Goal: Task Accomplishment & Management: Manage account settings

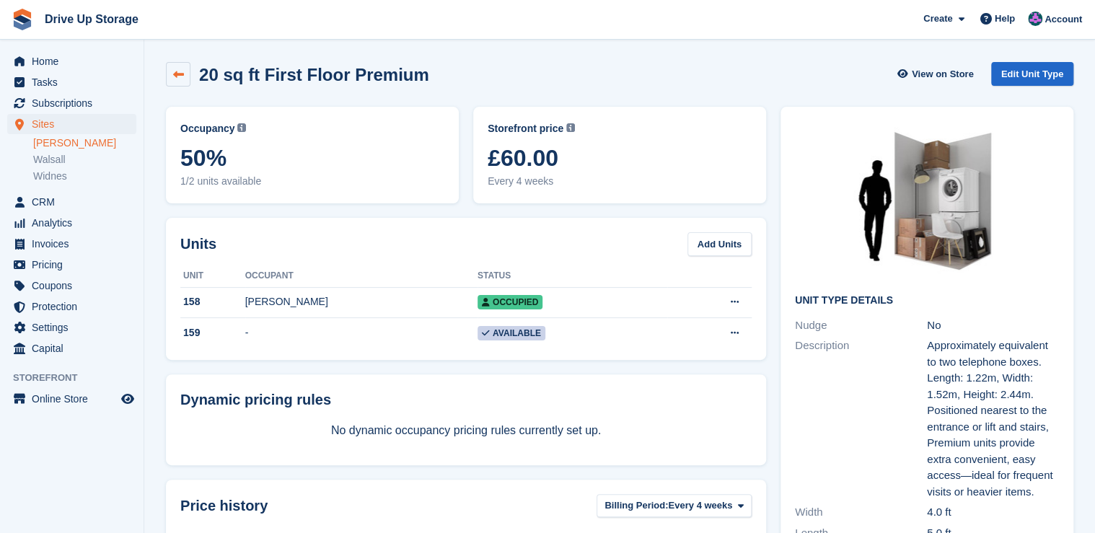
click at [182, 76] on icon at bounding box center [178, 74] width 11 height 11
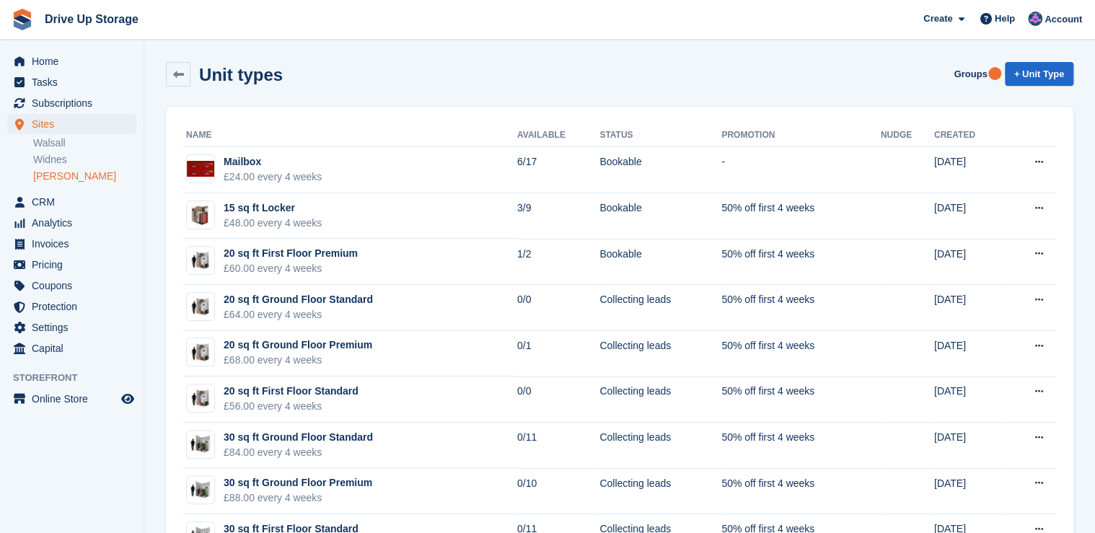
click at [58, 180] on link "[PERSON_NAME]" at bounding box center [84, 176] width 103 height 14
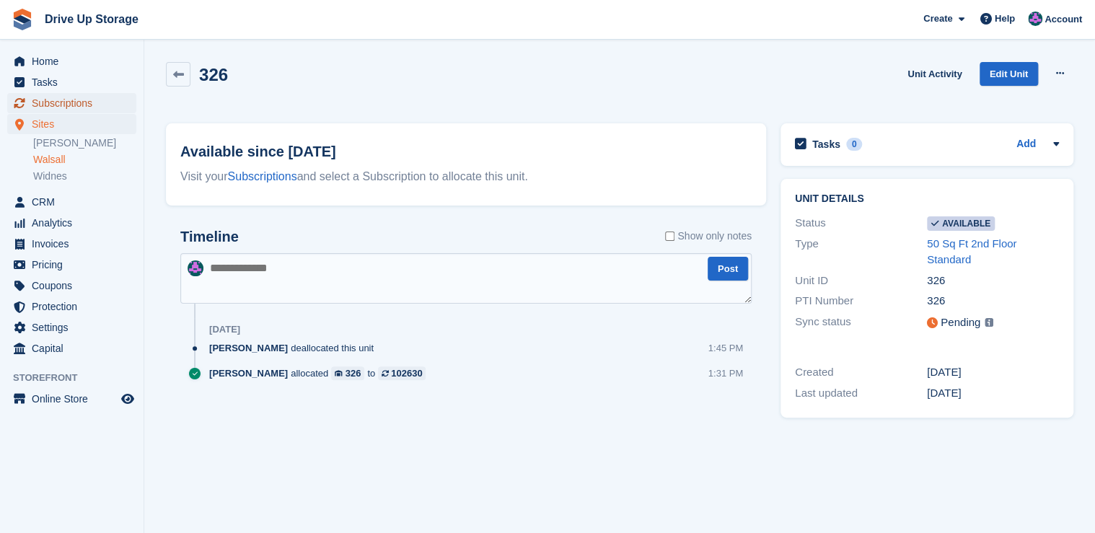
click at [63, 102] on span "Subscriptions" at bounding box center [75, 103] width 87 height 20
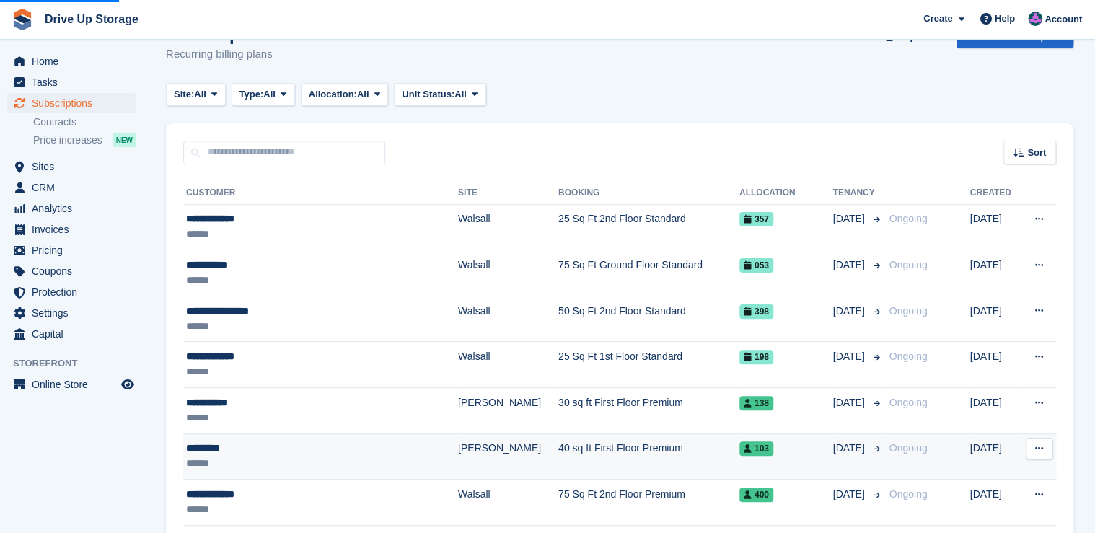
scroll to position [58, 0]
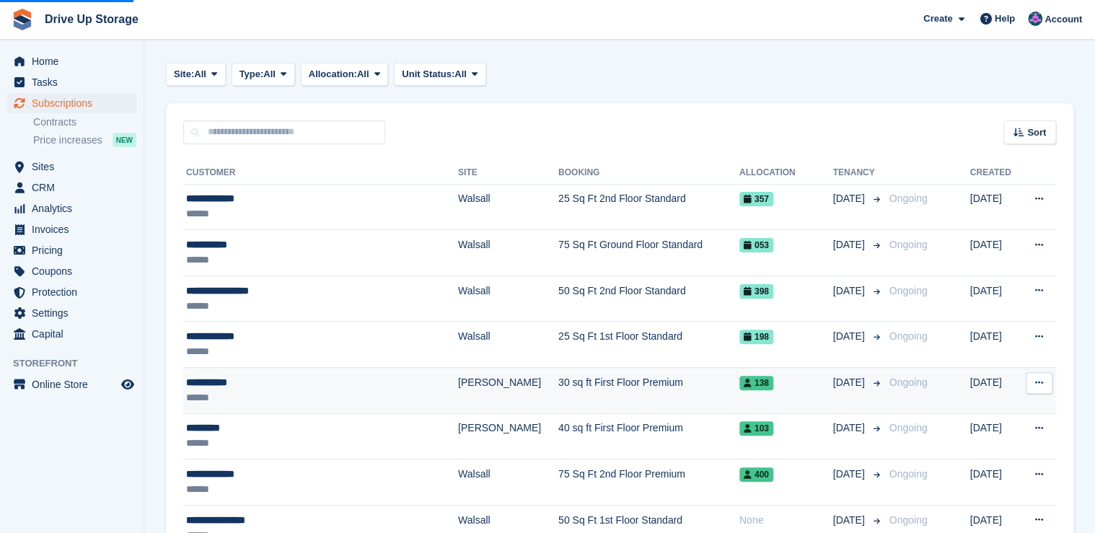
click at [559, 384] on td "30 sq ft First Floor Premium" at bounding box center [648, 391] width 181 height 46
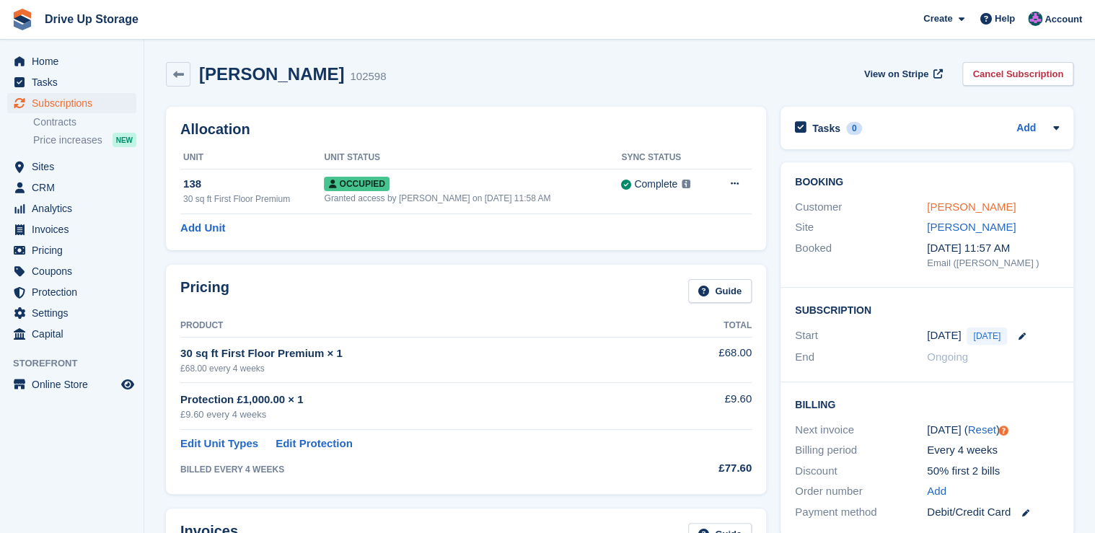
click at [981, 206] on link "[PERSON_NAME]" at bounding box center [971, 206] width 89 height 12
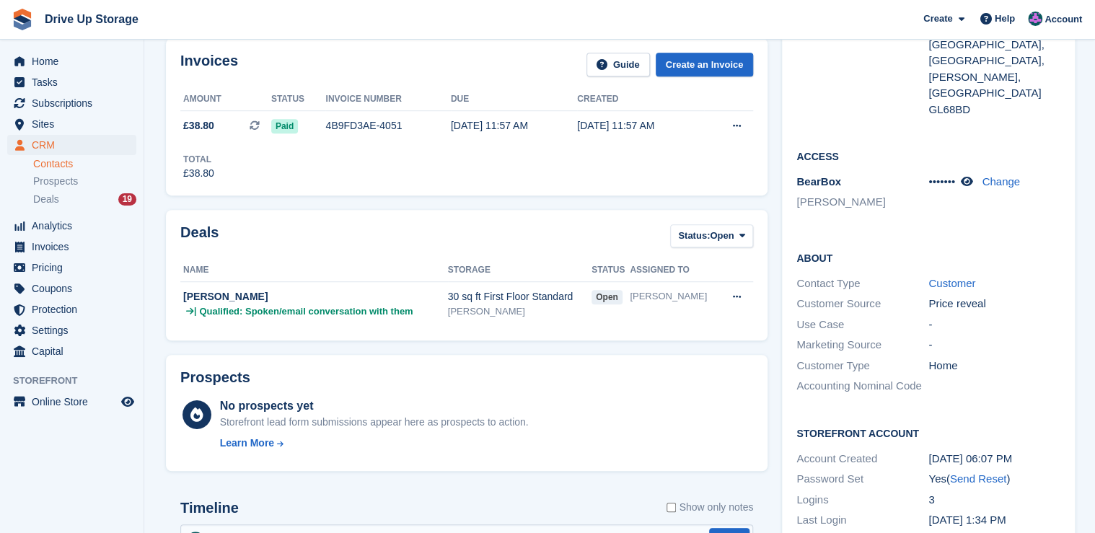
scroll to position [115, 0]
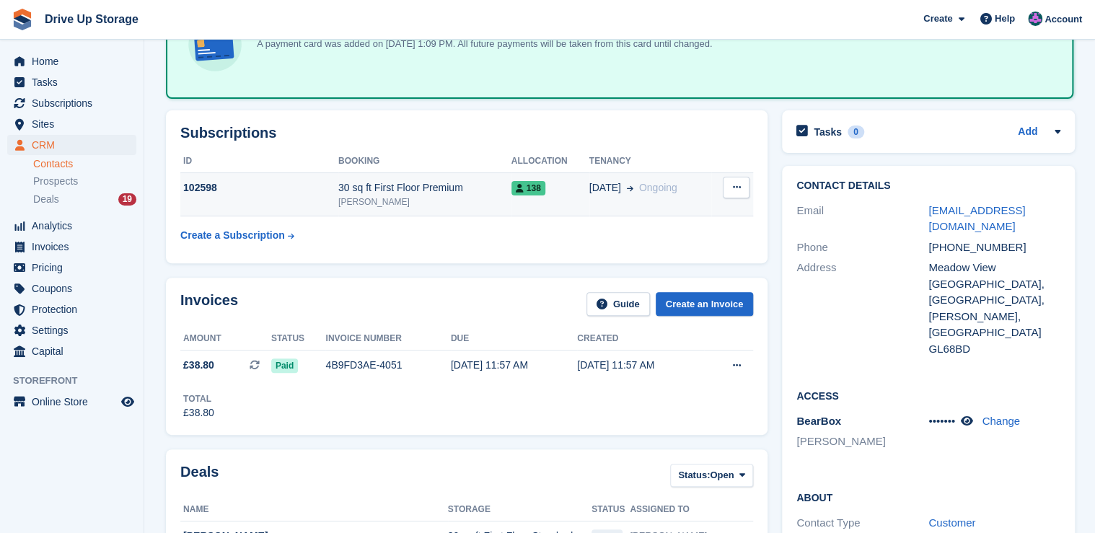
click at [455, 196] on div "[PERSON_NAME]" at bounding box center [424, 201] width 173 height 13
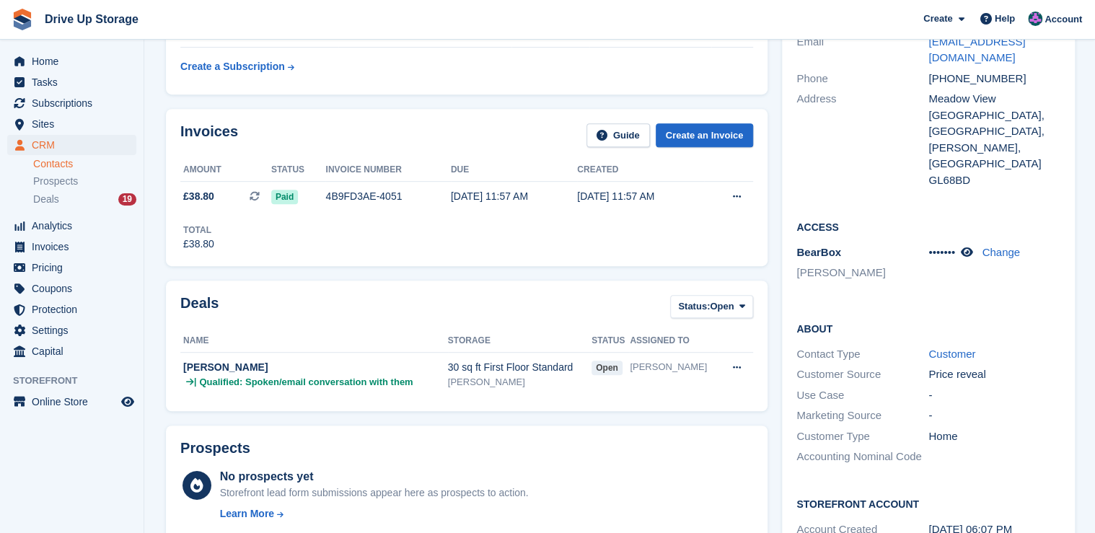
scroll to position [288, 0]
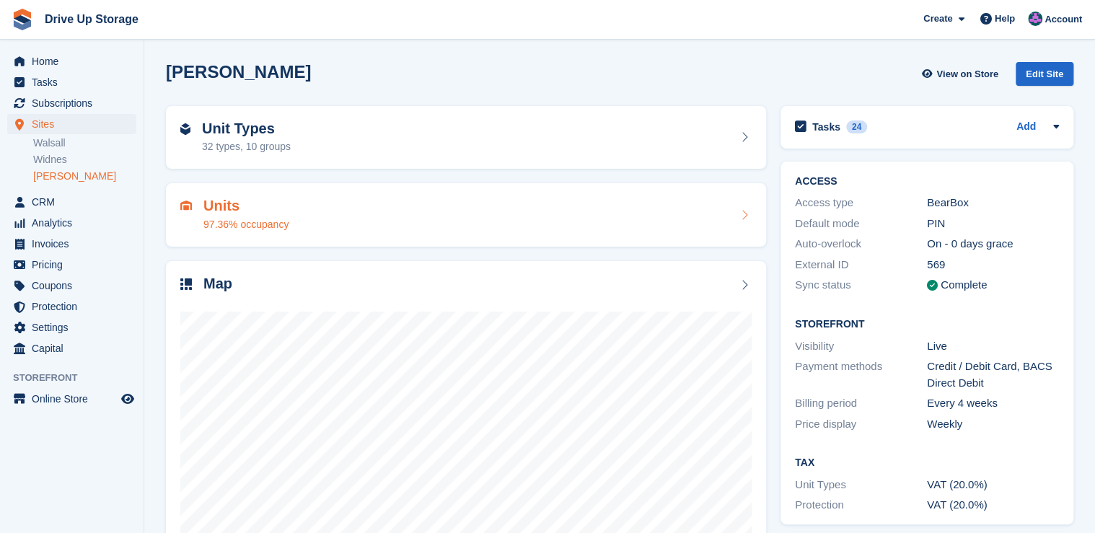
click at [214, 206] on h2 "Units" at bounding box center [245, 206] width 85 height 17
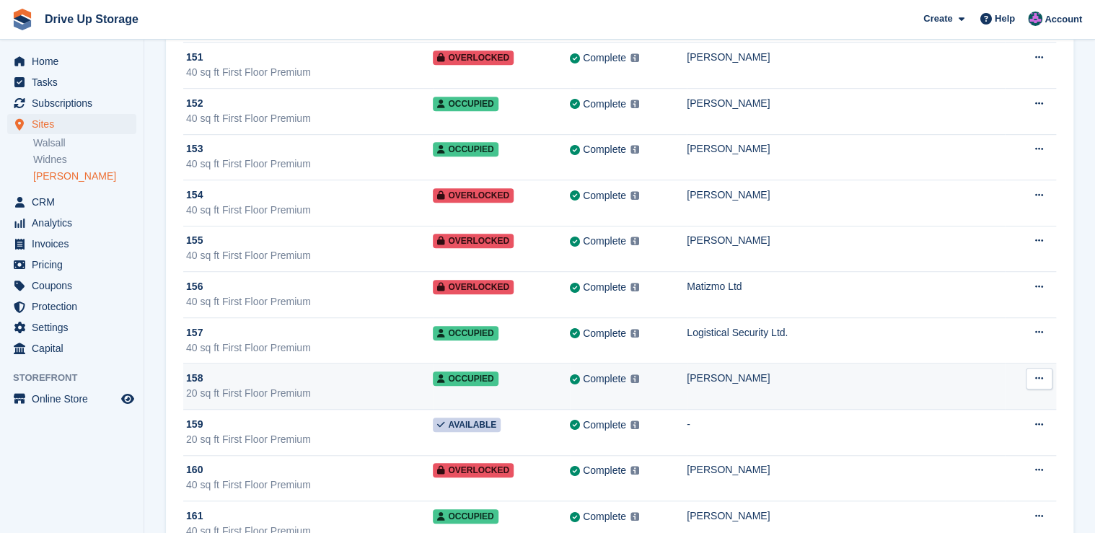
scroll to position [5827, 0]
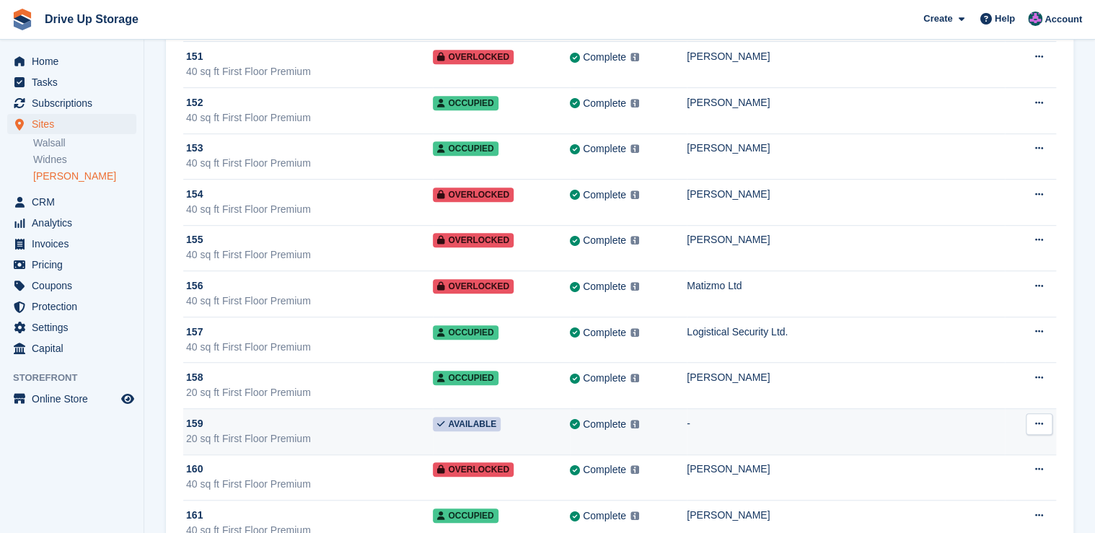
click at [1041, 413] on button at bounding box center [1038, 424] width 27 height 22
click at [966, 443] on p "Edit unit" at bounding box center [982, 452] width 125 height 19
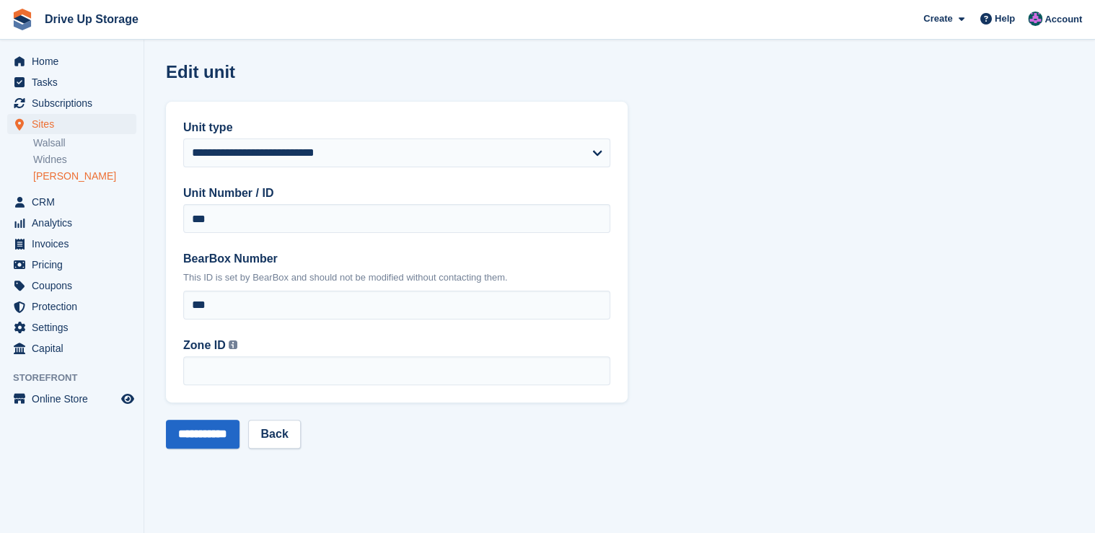
scroll to position [5827, 0]
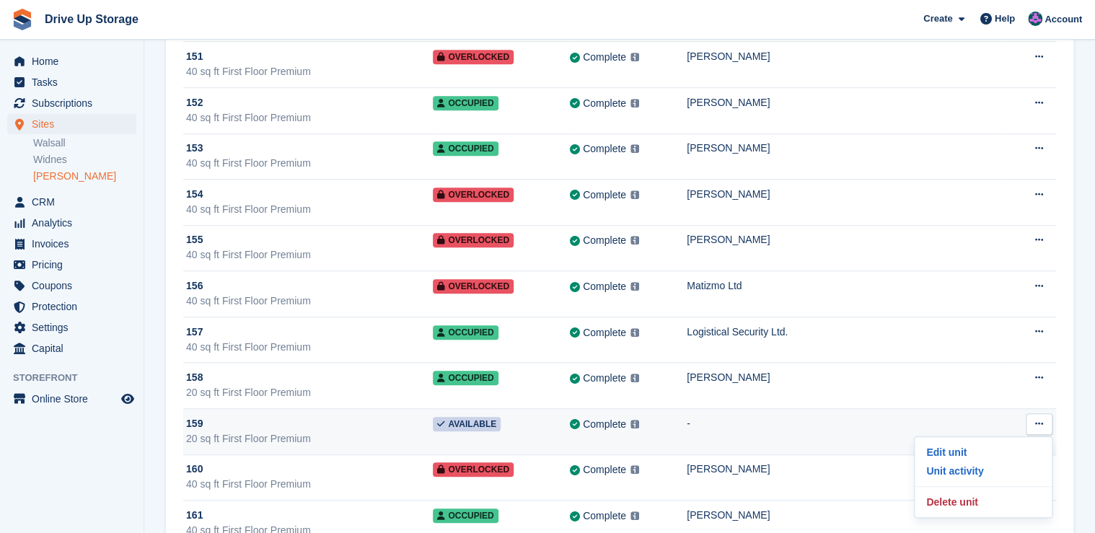
click at [718, 409] on td "-" at bounding box center [846, 432] width 318 height 46
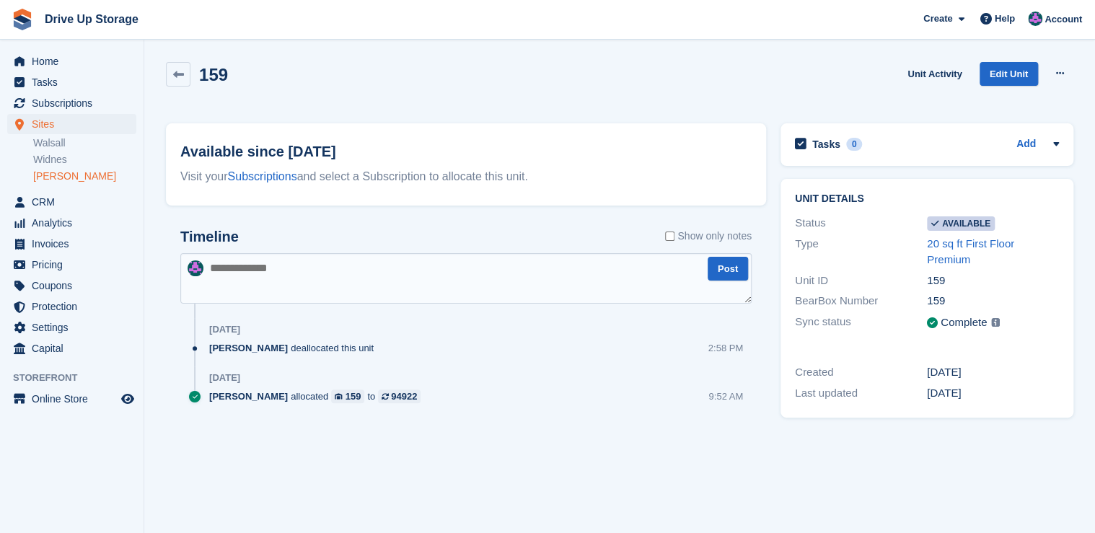
click at [931, 225] on icon at bounding box center [935, 223] width 8 height 9
click at [948, 225] on span "Available" at bounding box center [961, 223] width 68 height 14
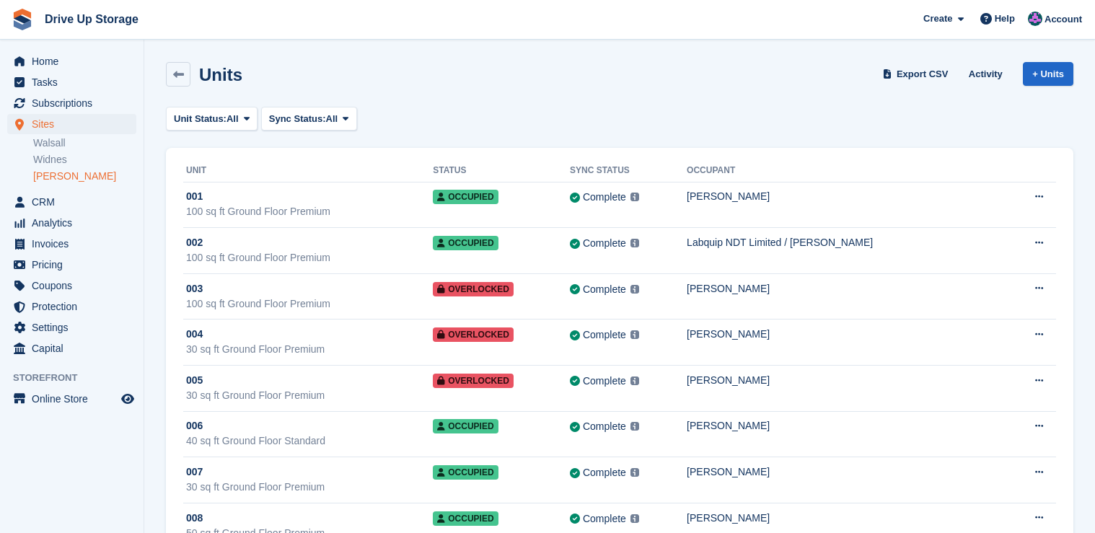
scroll to position [5827, 0]
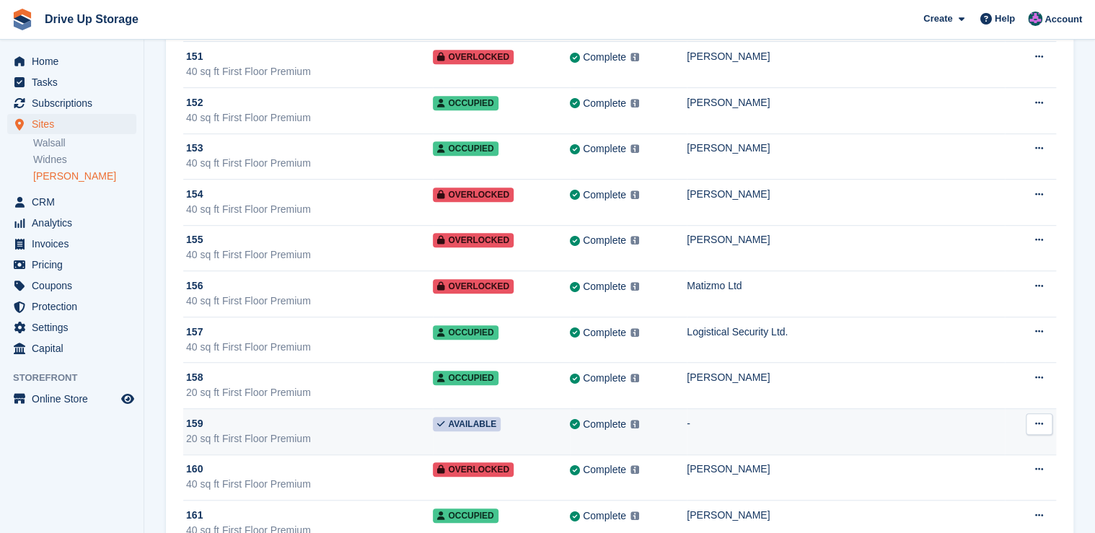
click at [1030, 413] on button at bounding box center [1038, 424] width 27 height 22
click at [199, 416] on span "159" at bounding box center [194, 423] width 17 height 15
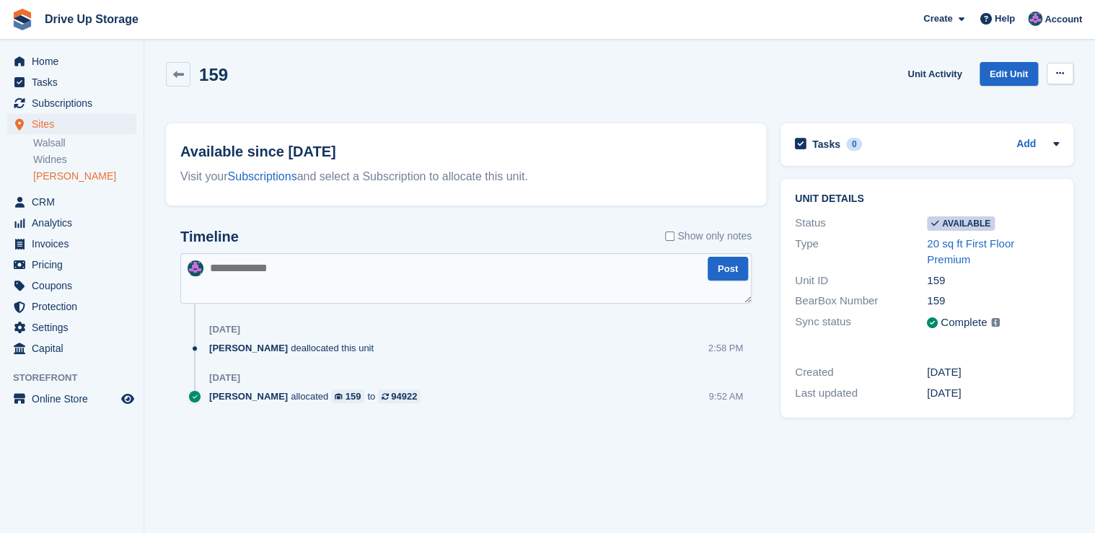
click at [1062, 70] on icon at bounding box center [1060, 73] width 8 height 9
click at [1002, 100] on p "Make unavailable" at bounding box center [1003, 101] width 125 height 19
